Goal: Transaction & Acquisition: Book appointment/travel/reservation

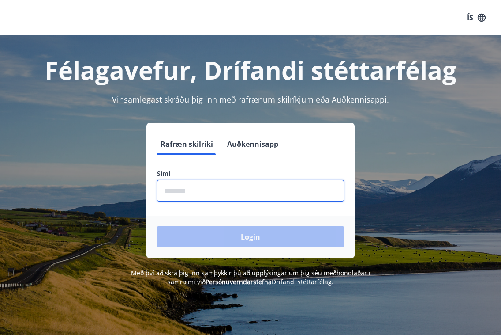
click at [201, 190] on input "phone" at bounding box center [250, 191] width 187 height 22
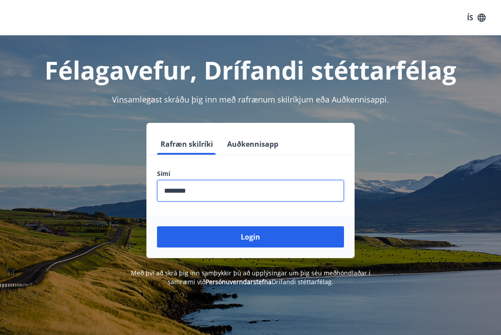
type input "********"
click at [157, 226] on button "Login" at bounding box center [250, 236] width 187 height 21
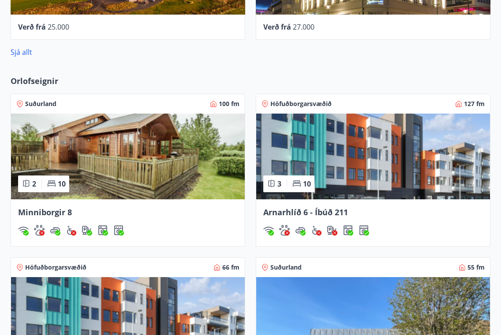
scroll to position [512, 0]
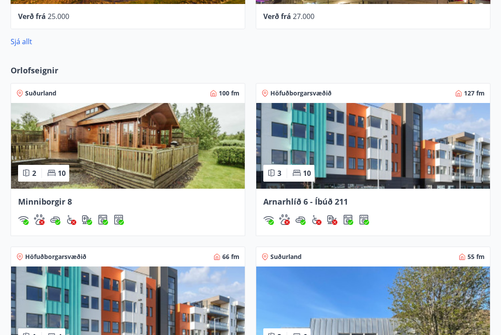
click at [119, 205] on div "Minniborgir 8" at bounding box center [128, 201] width 220 height 11
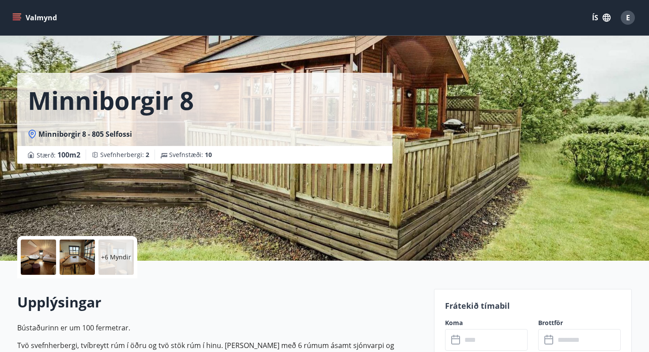
scroll to position [178, 0]
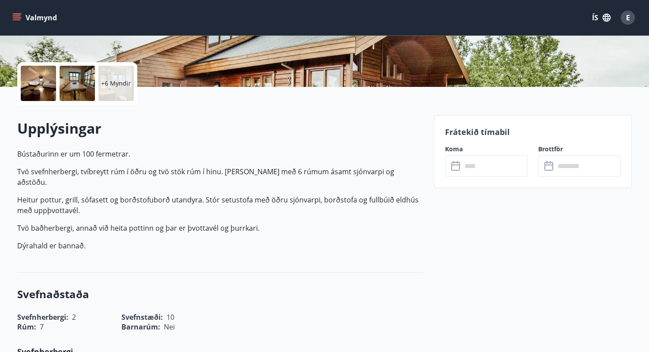
click at [465, 169] on input "text" at bounding box center [495, 166] width 66 height 22
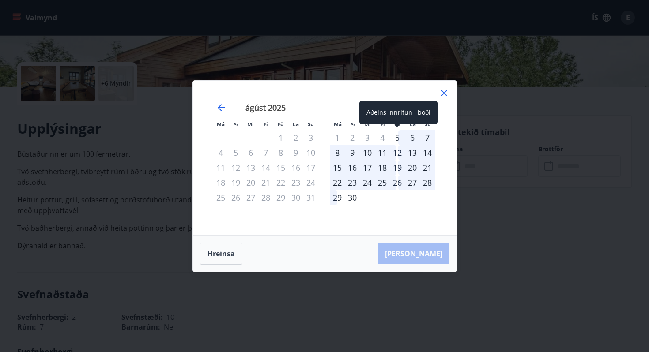
click at [396, 137] on div "5" at bounding box center [397, 137] width 15 height 15
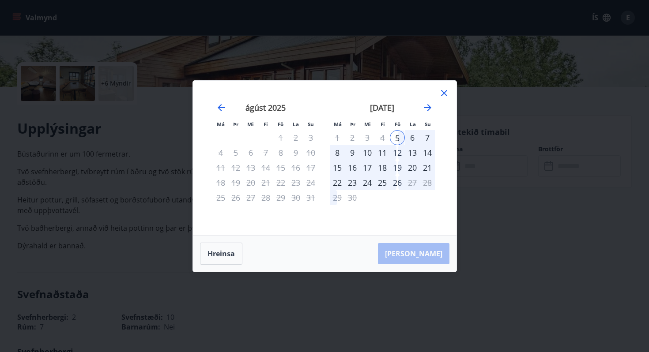
click at [387, 150] on div "11" at bounding box center [382, 152] width 15 height 15
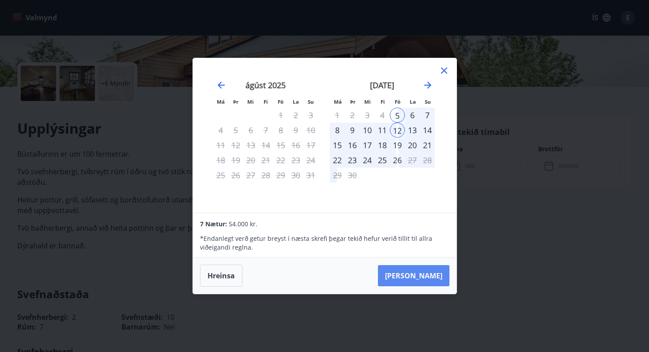
click at [425, 274] on button "[PERSON_NAME]" at bounding box center [414, 275] width 72 height 21
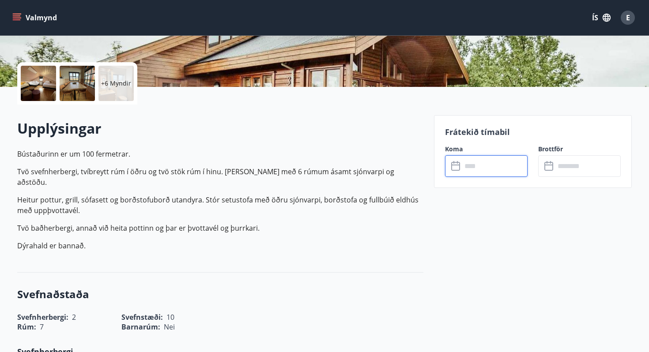
type input "******"
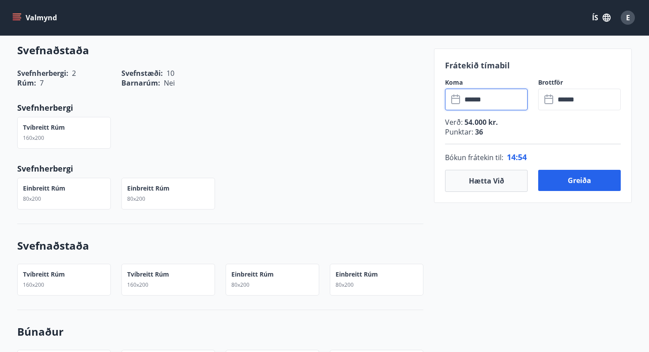
scroll to position [425, 0]
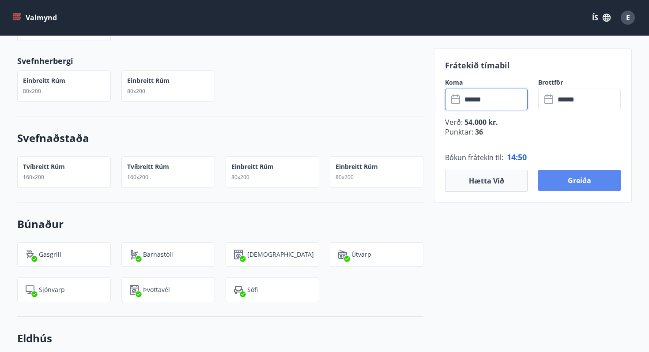
click at [501, 177] on button "Greiða" at bounding box center [579, 180] width 83 height 21
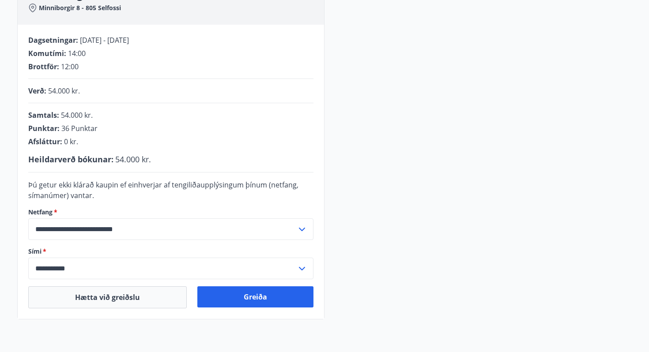
scroll to position [152, 0]
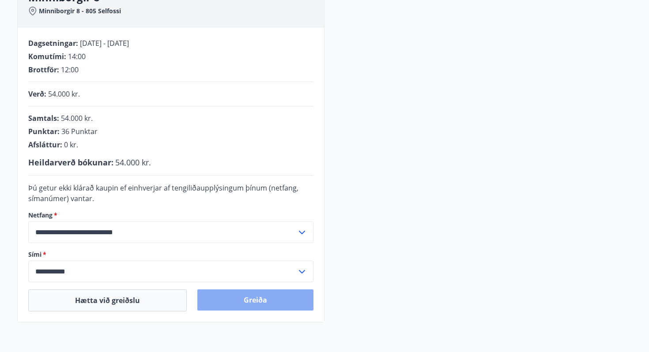
click at [240, 298] on button "Greiða" at bounding box center [255, 300] width 116 height 21
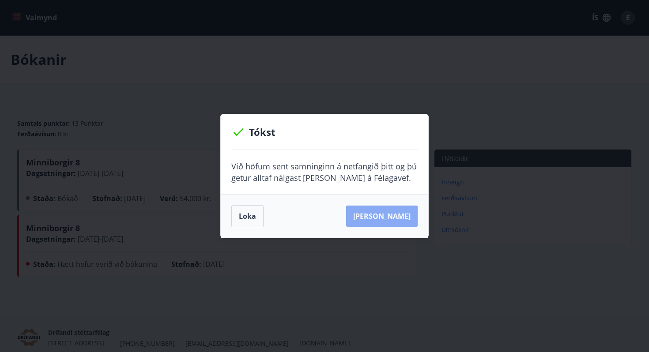
click at [396, 217] on button "Sjá samning" at bounding box center [382, 216] width 72 height 21
click at [248, 214] on button "Loka" at bounding box center [247, 216] width 32 height 22
